Goal: Find specific page/section: Find specific page/section

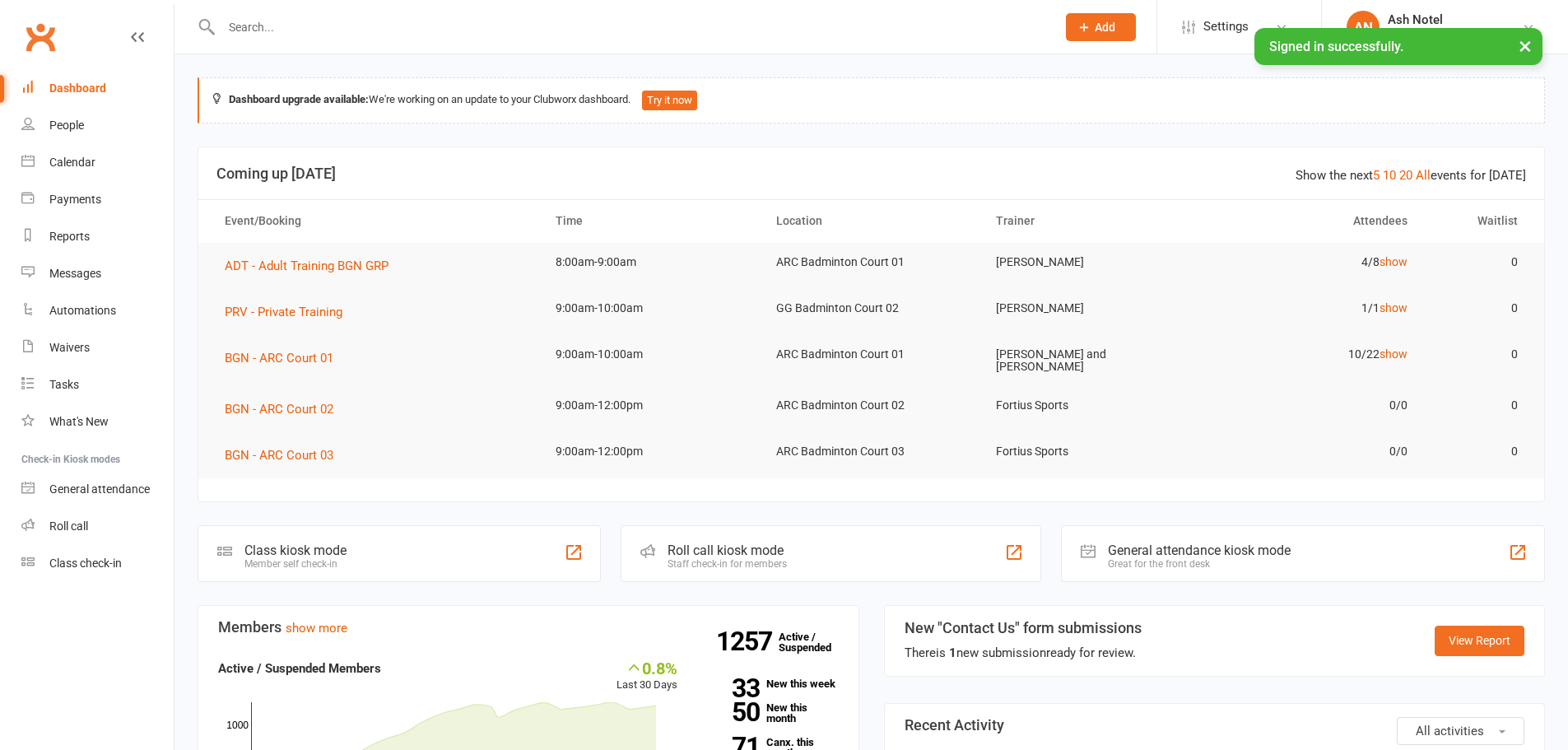
scroll to position [494, 0]
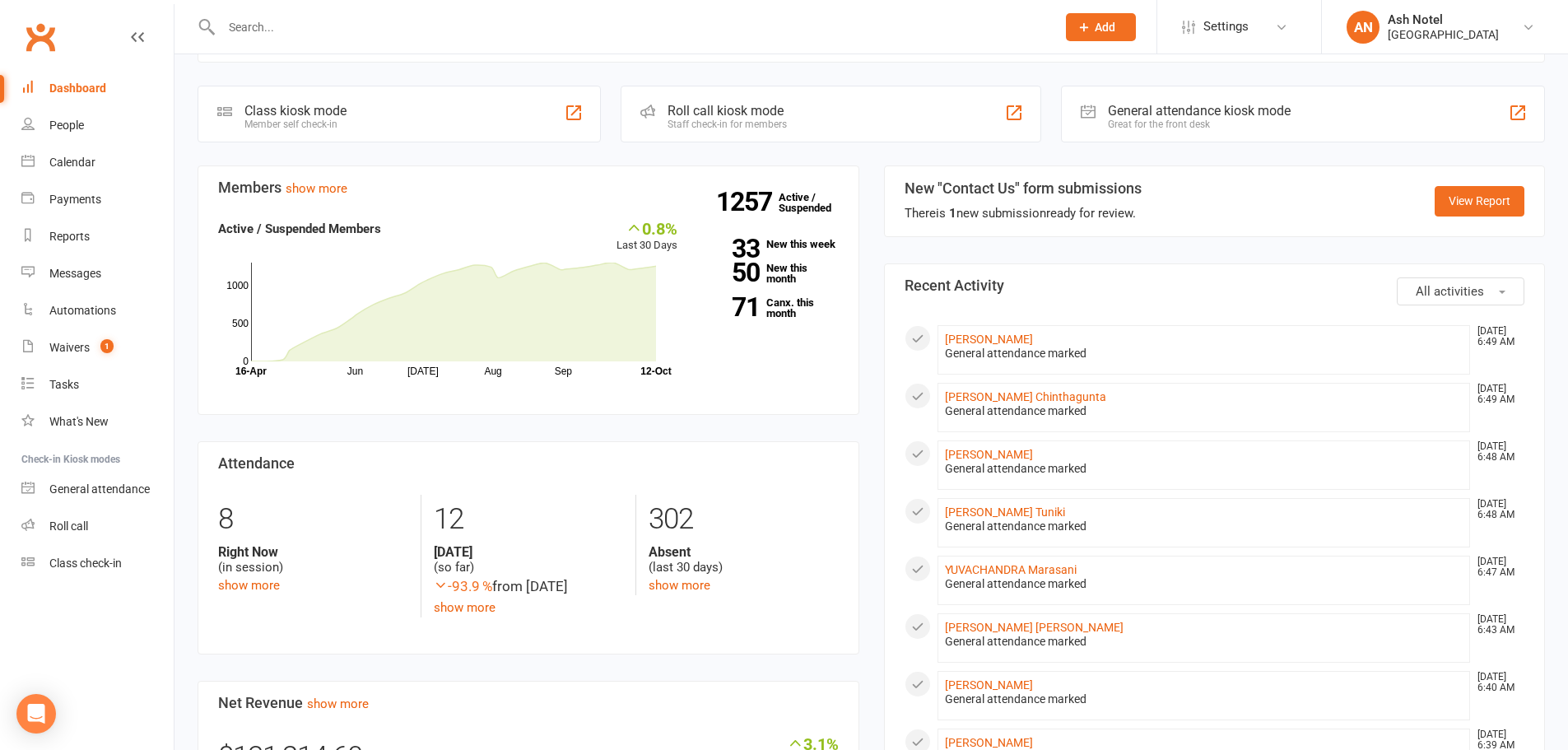
scroll to position [436, 0]
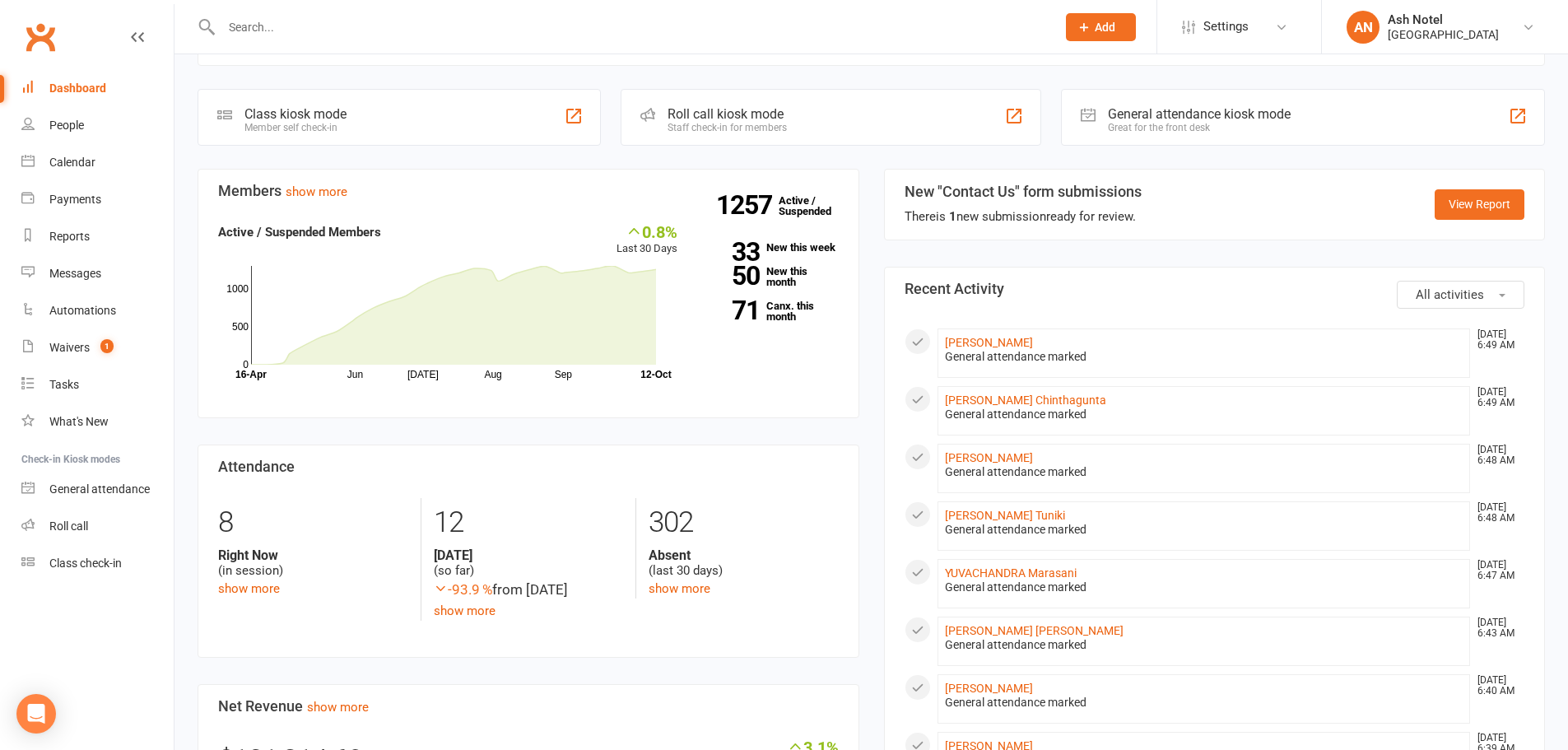
click at [263, 26] on input "text" at bounding box center [630, 27] width 828 height 23
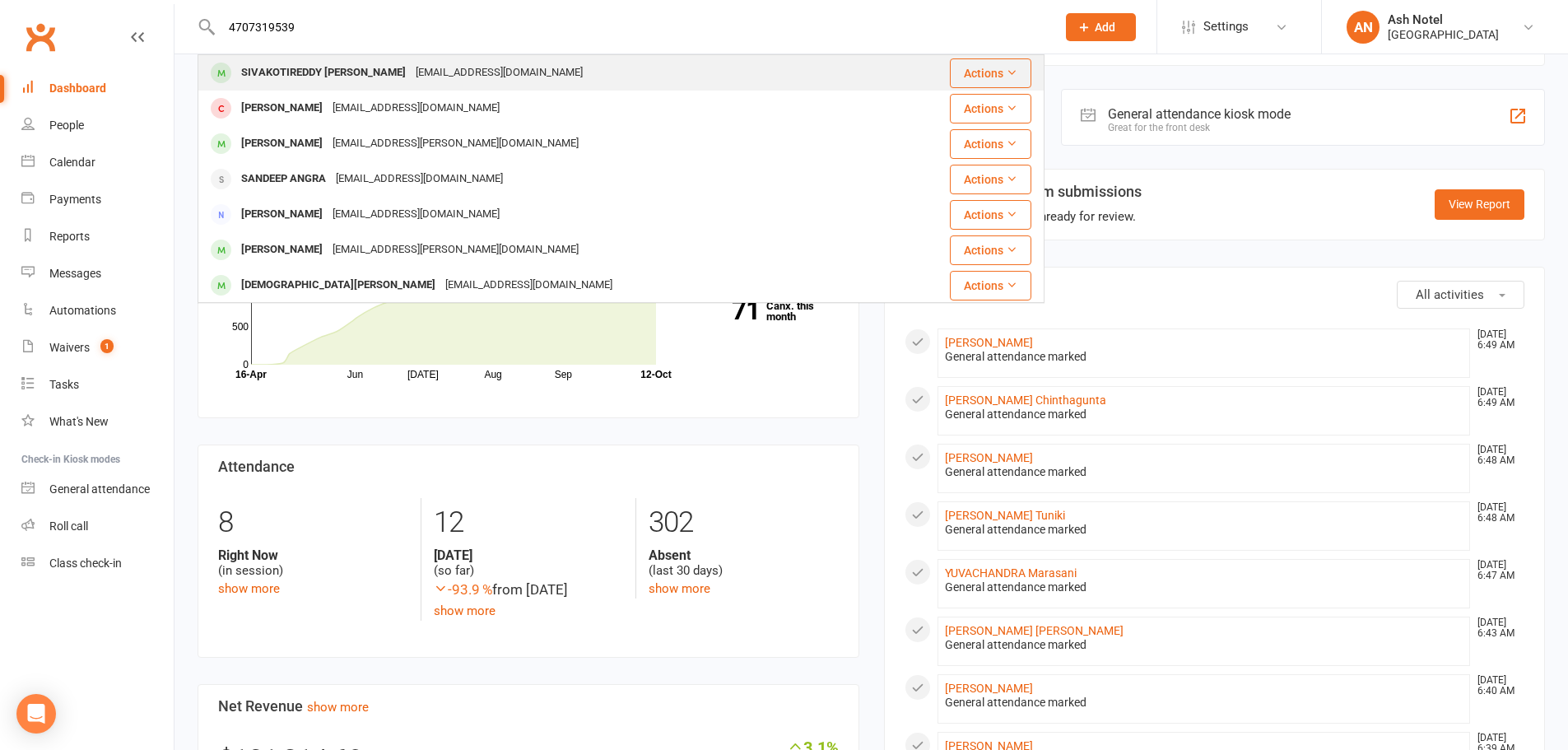
type input "4707319539"
click at [275, 76] on div "SIVAKOTIREDDY SUNKARA" at bounding box center [324, 73] width 174 height 24
